Goal: Information Seeking & Learning: Learn about a topic

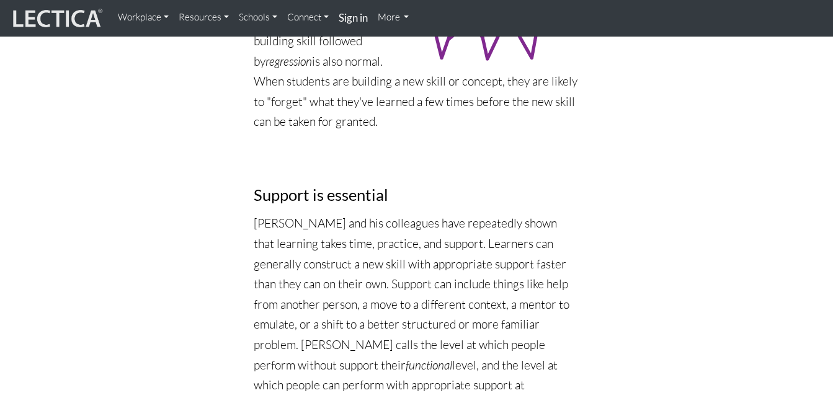
scroll to position [2463, 0]
